Goal: Transaction & Acquisition: Purchase product/service

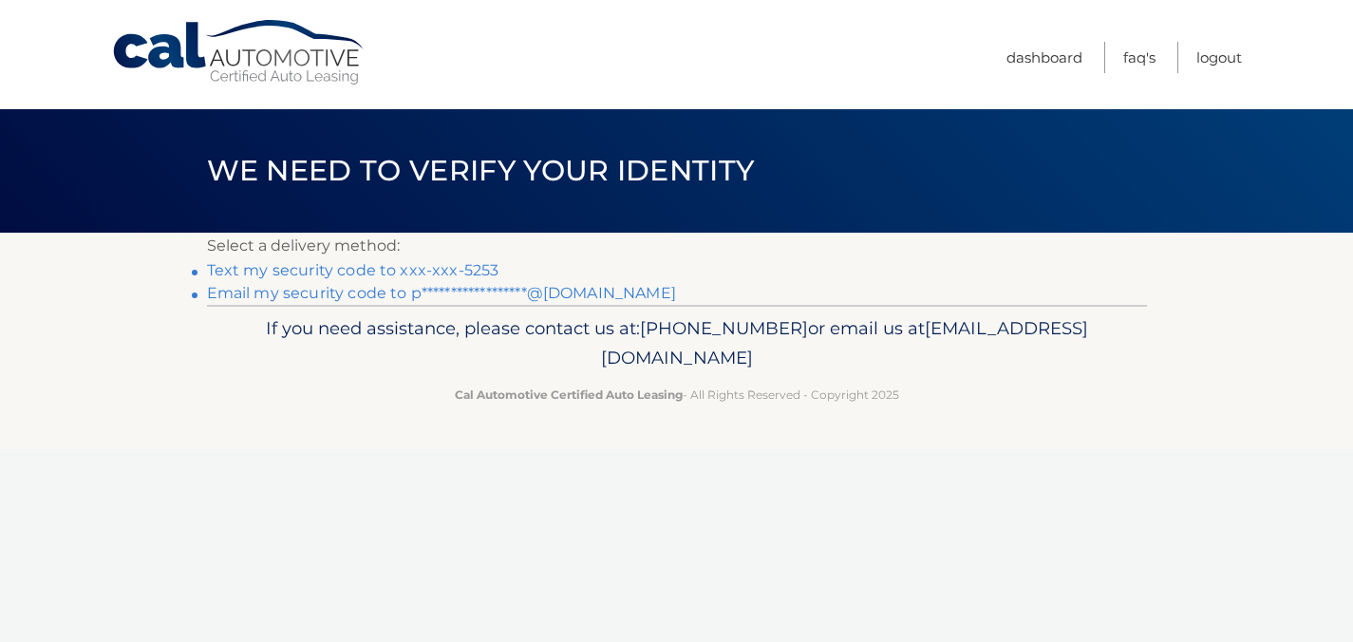
click at [428, 272] on link "Text my security code to xxx-xxx-5253" at bounding box center [353, 270] width 292 height 18
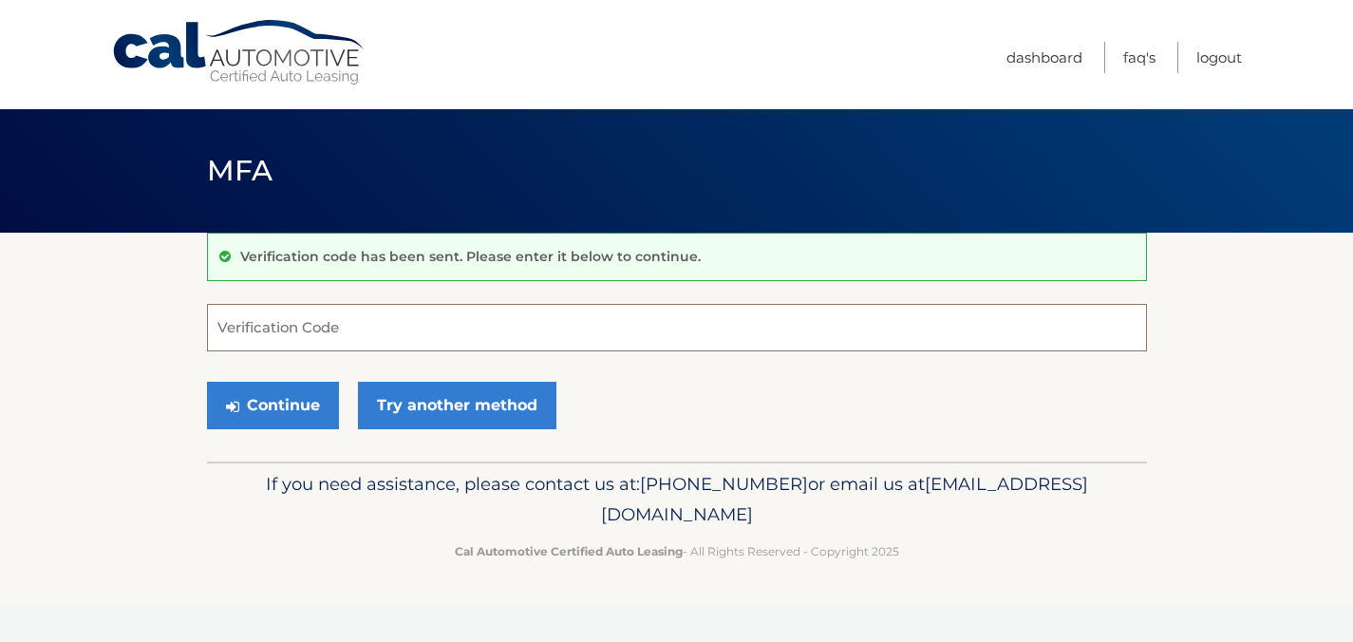
click at [431, 333] on input "Verification Code" at bounding box center [677, 327] width 940 height 47
type input "7207000"
click at [284, 407] on button "Continue" at bounding box center [273, 405] width 132 height 47
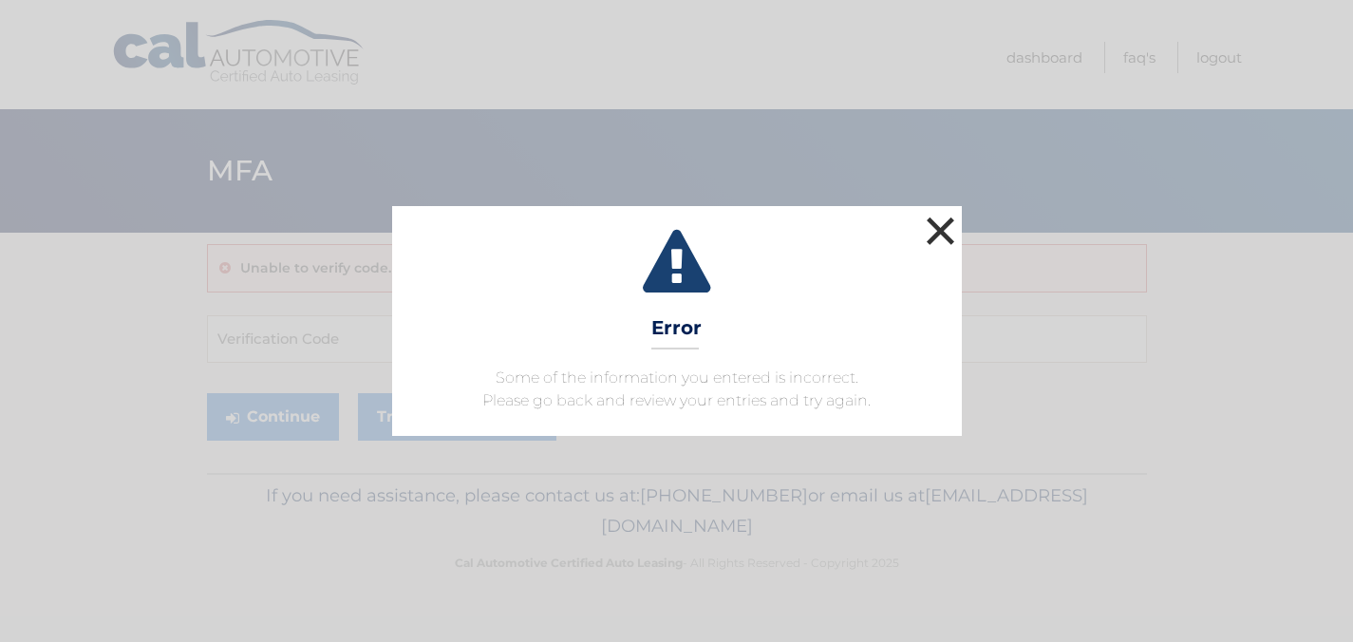
click at [944, 227] on button "×" at bounding box center [941, 231] width 38 height 38
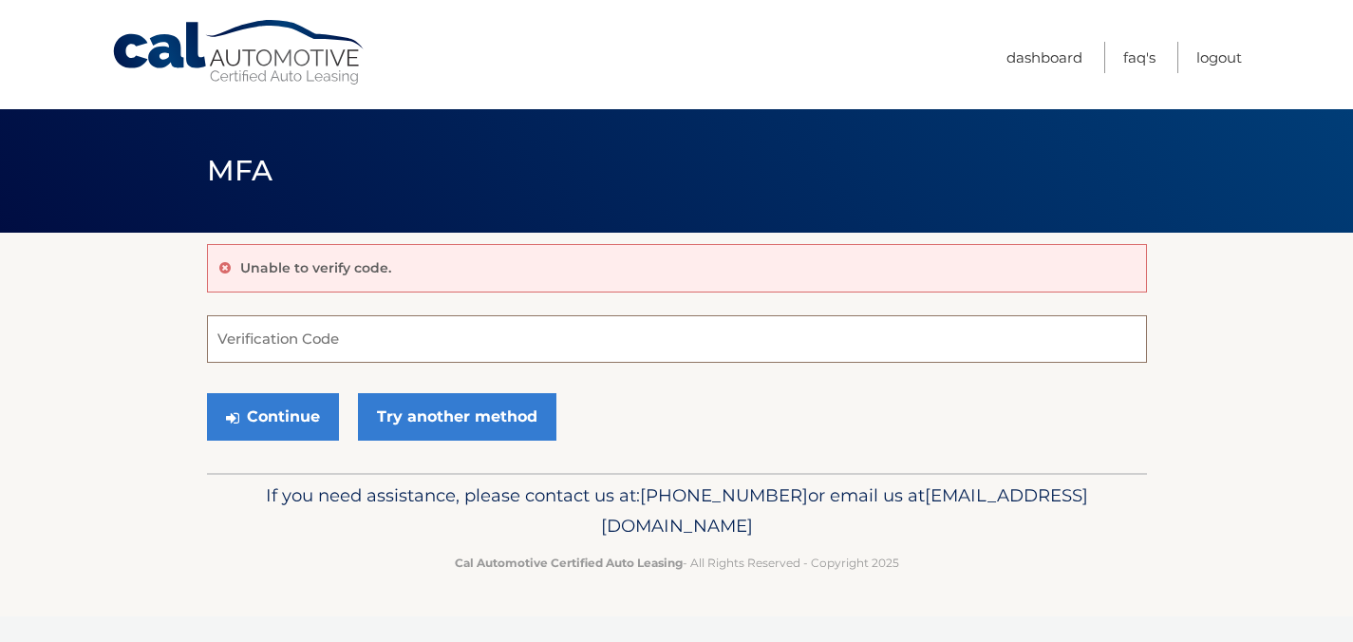
click at [467, 336] on input "Verification Code" at bounding box center [677, 338] width 940 height 47
click at [207, 393] on button "Continue" at bounding box center [273, 416] width 132 height 47
drag, startPoint x: 287, startPoint y: 347, endPoint x: 157, endPoint y: 331, distance: 131.0
click at [157, 331] on section "Unable to verify code. #720700 Verification Code Continue Try another method" at bounding box center [676, 353] width 1353 height 240
type input "720700"
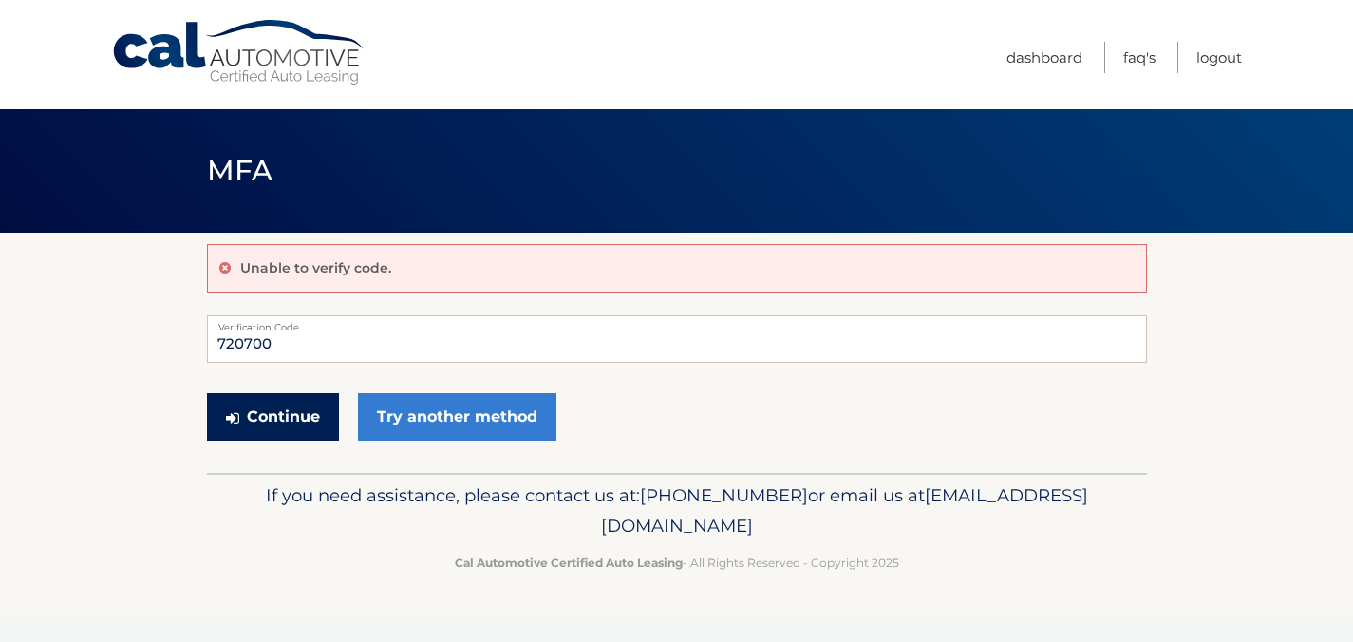
click at [275, 419] on button "Continue" at bounding box center [273, 416] width 132 height 47
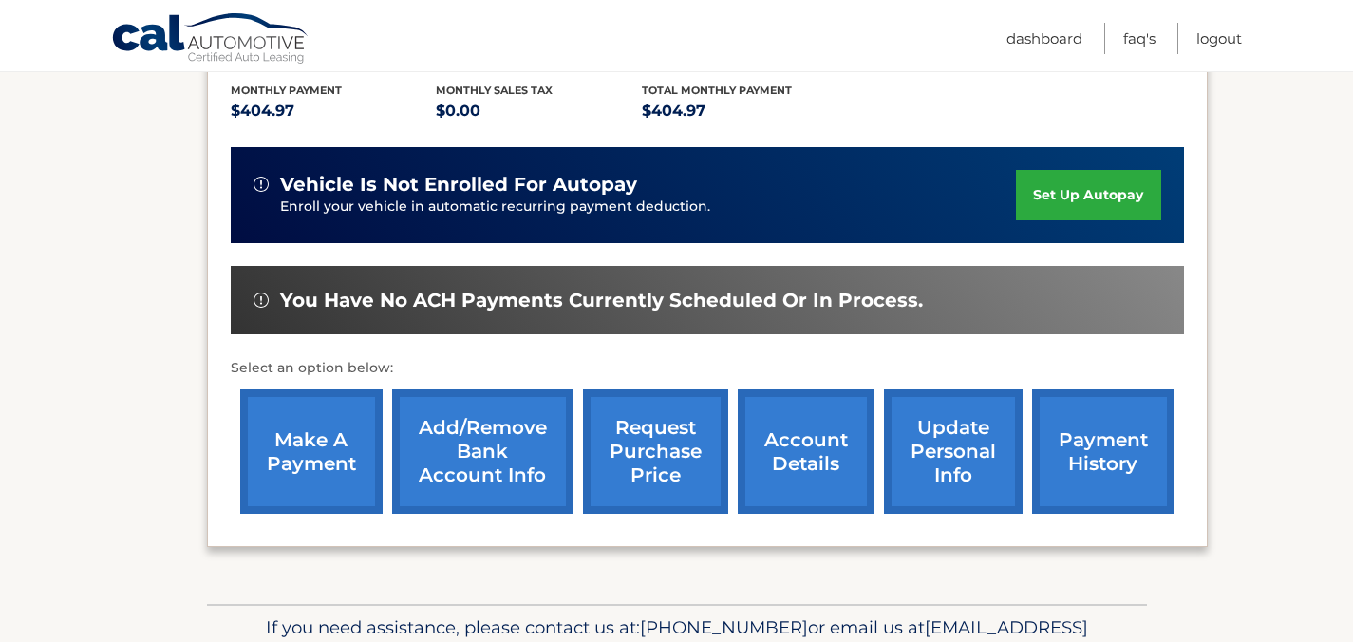
scroll to position [442, 0]
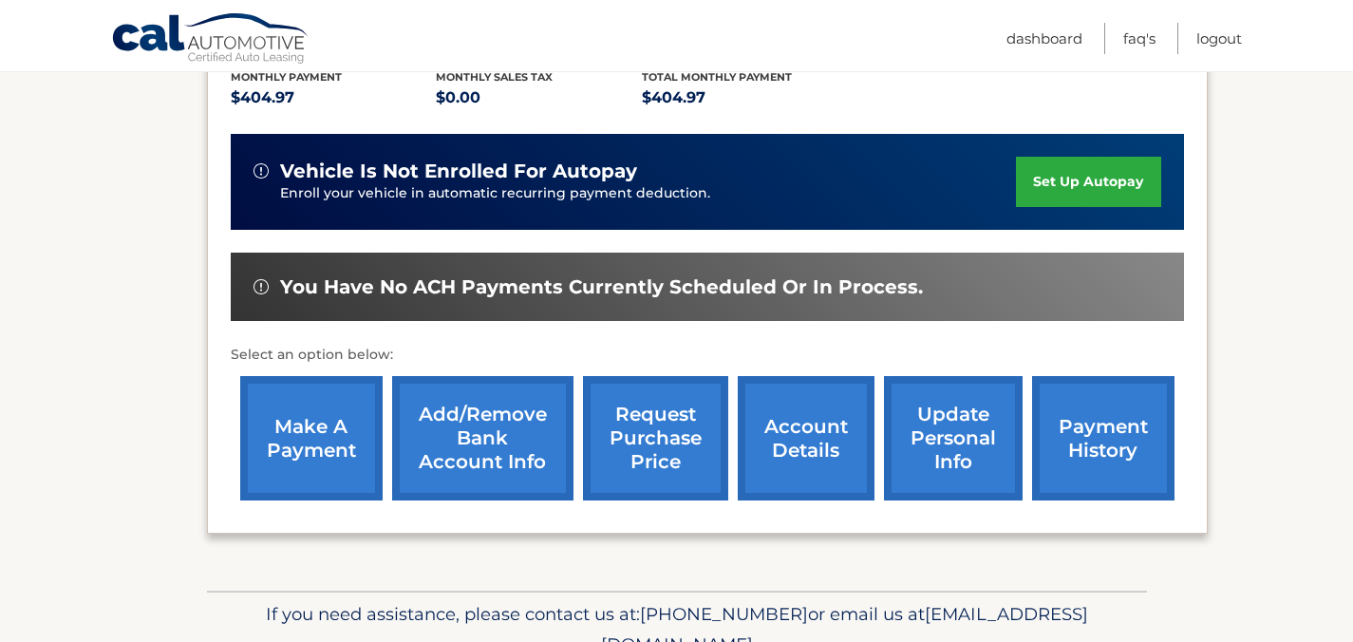
click at [298, 433] on link "make a payment" at bounding box center [311, 438] width 142 height 124
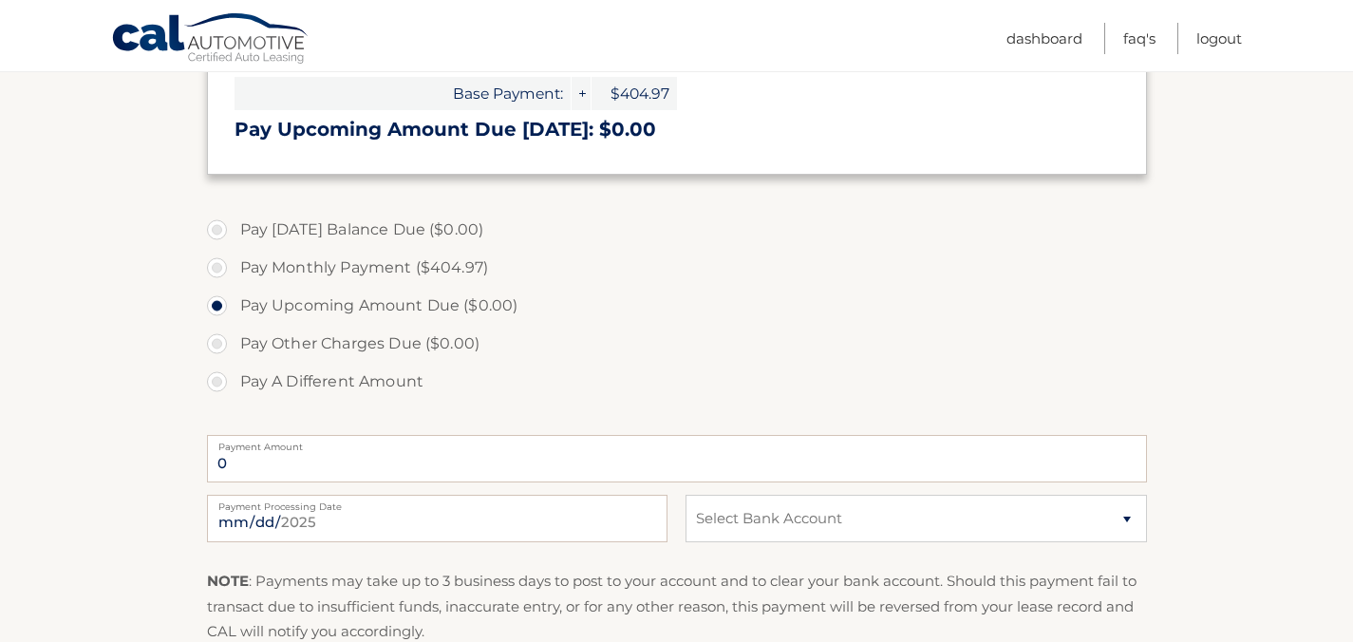
scroll to position [529, 0]
click at [216, 269] on label "Pay Monthly Payment ($404.97)" at bounding box center [677, 266] width 940 height 38
click at [216, 269] on input "Pay Monthly Payment ($404.97)" at bounding box center [224, 262] width 19 height 30
radio input "true"
type input "404.97"
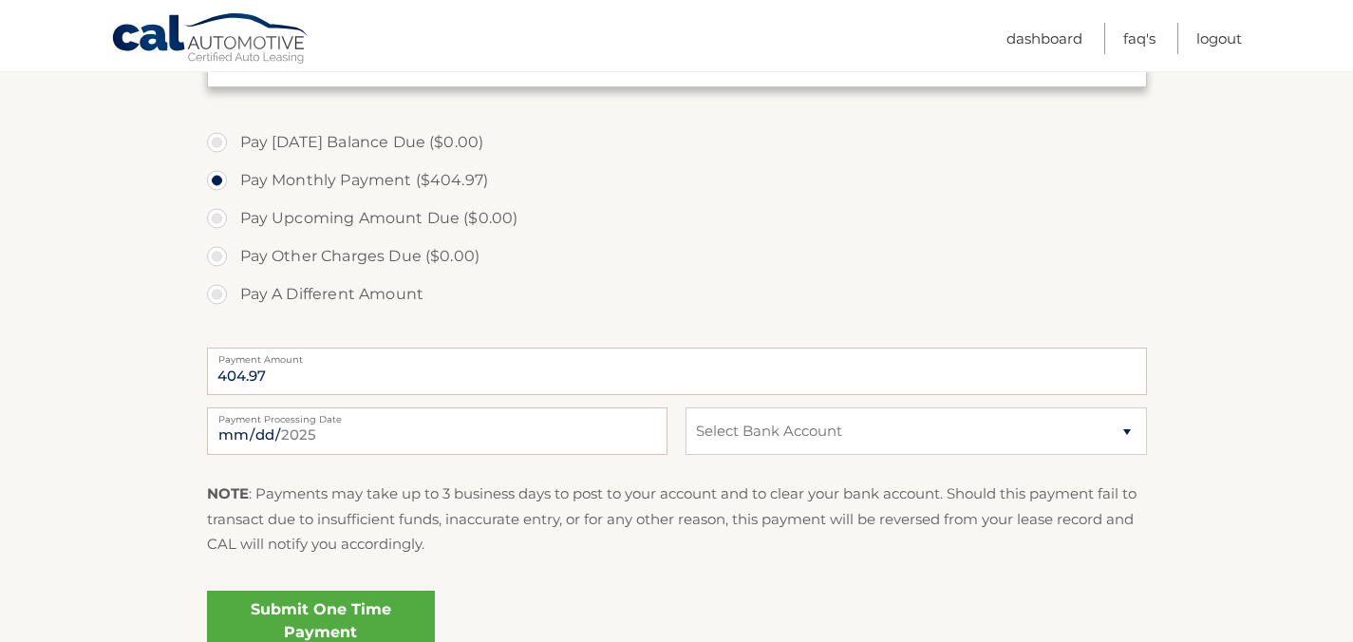
scroll to position [629, 0]
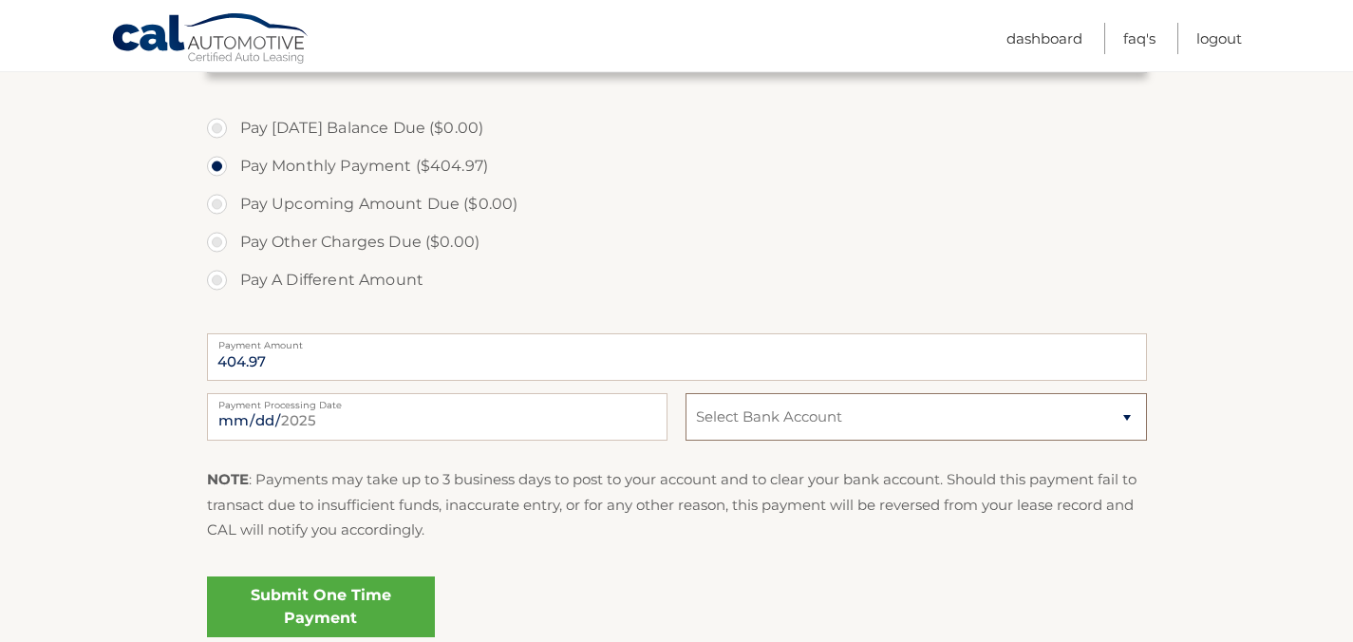
click at [792, 419] on select "Select Bank Account Checking JOVIA FINANCIAL FEDERAL CREDIT UNIO *****9068 Chec…" at bounding box center [915, 416] width 460 height 47
select select "Yjc4NzIyMWItYjM3MC00NGVhLWI4NzYtNzBjMDRiNDEyMGYz"
click at [685, 393] on select "Select Bank Account Checking JOVIA FINANCIAL FEDERAL CREDIT UNIO *****9068 Chec…" at bounding box center [915, 416] width 460 height 47
click at [318, 602] on link "Submit One Time Payment" at bounding box center [321, 606] width 228 height 61
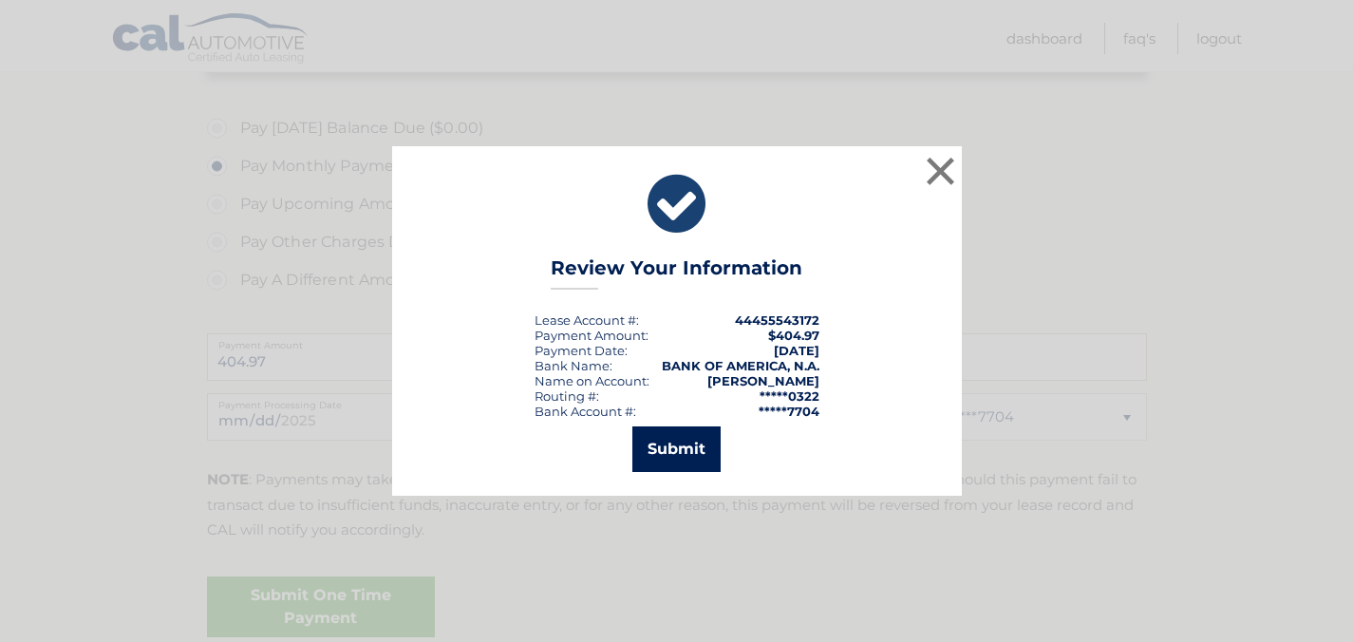
click at [688, 457] on button "Submit" at bounding box center [676, 449] width 88 height 46
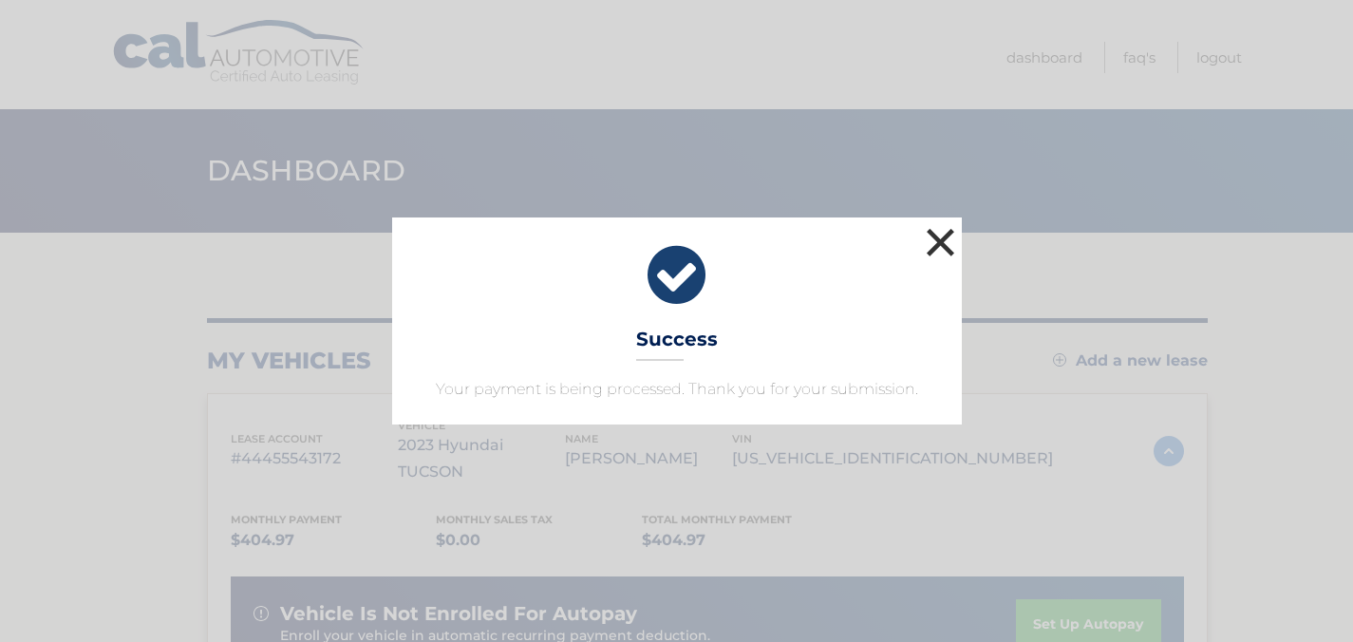
click at [937, 238] on button "×" at bounding box center [941, 242] width 38 height 38
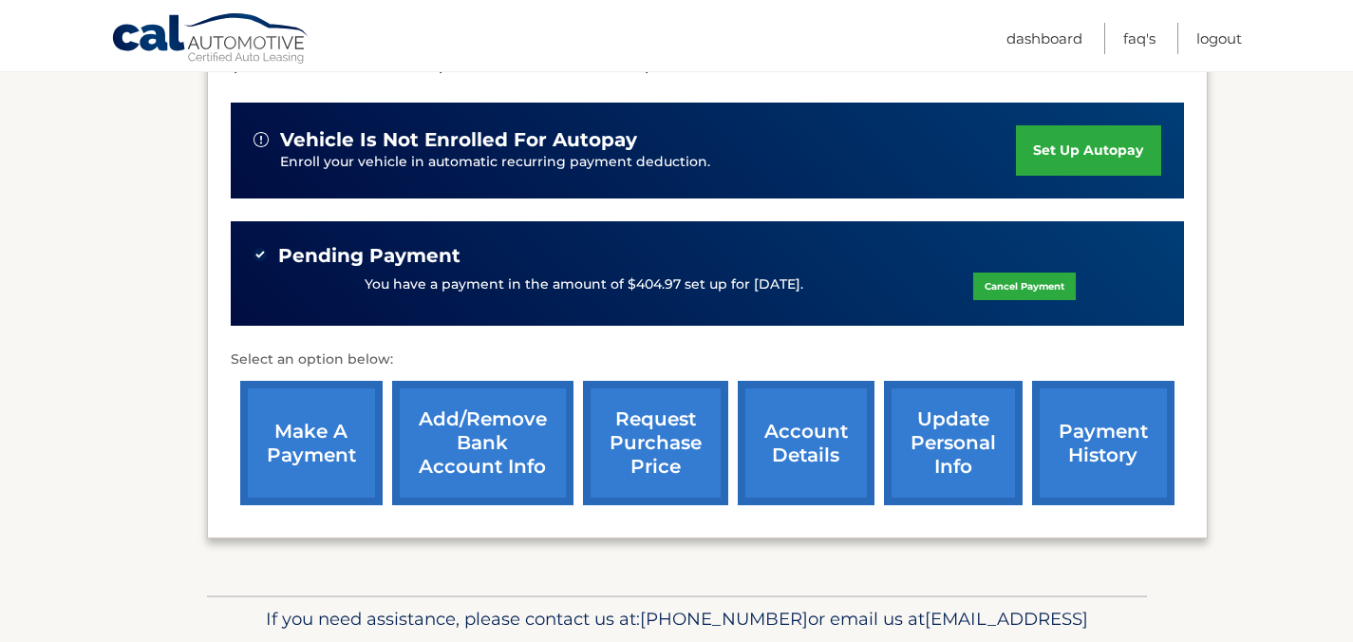
scroll to position [544, 0]
